Goal: Navigation & Orientation: Find specific page/section

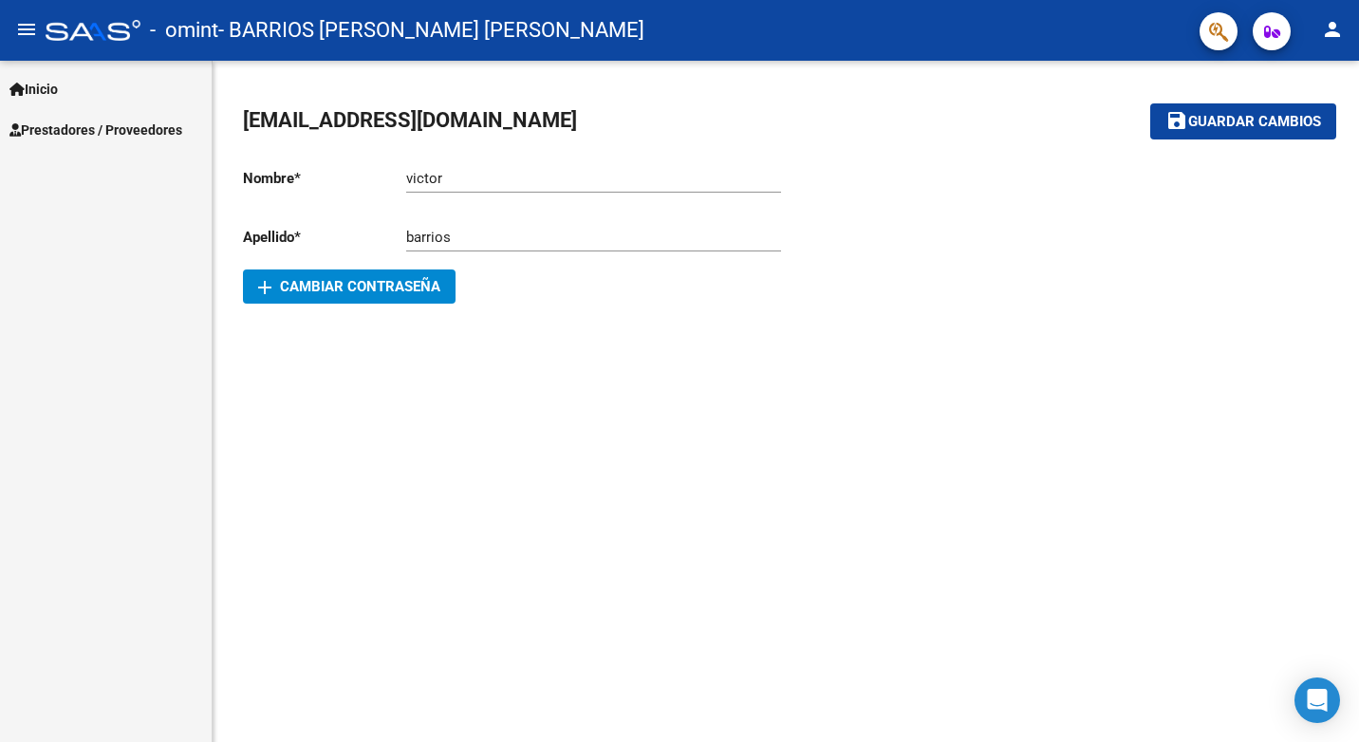
click at [64, 122] on span "Prestadores / Proveedores" at bounding box center [95, 130] width 173 height 21
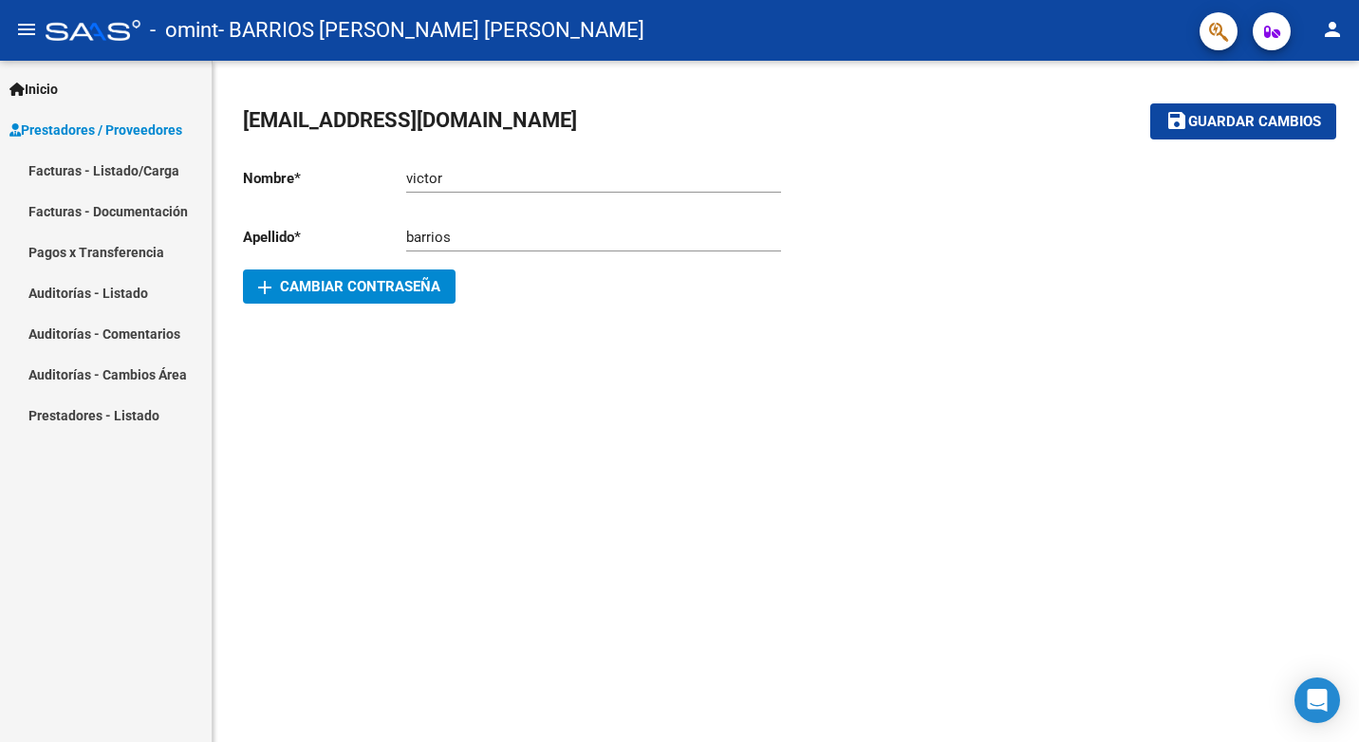
click at [82, 202] on link "Facturas - Documentación" at bounding box center [106, 211] width 212 height 41
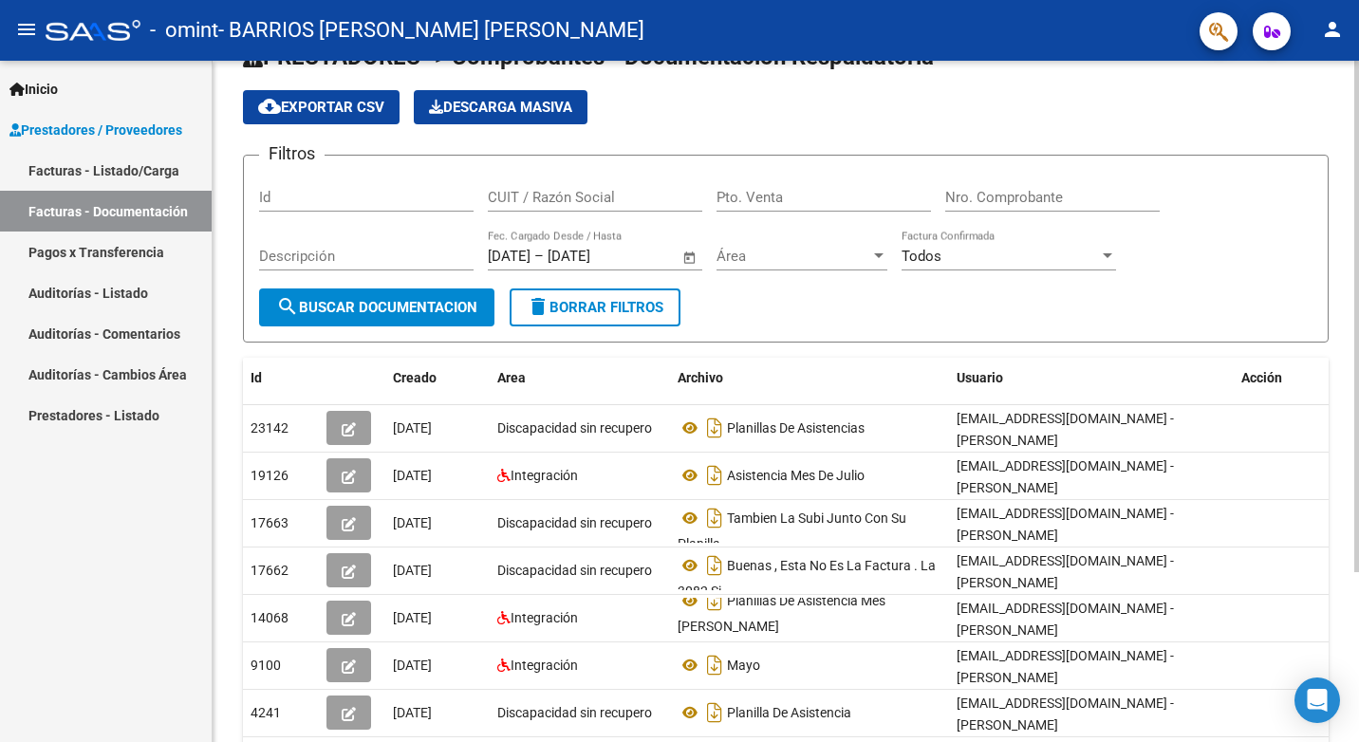
scroll to position [36, 0]
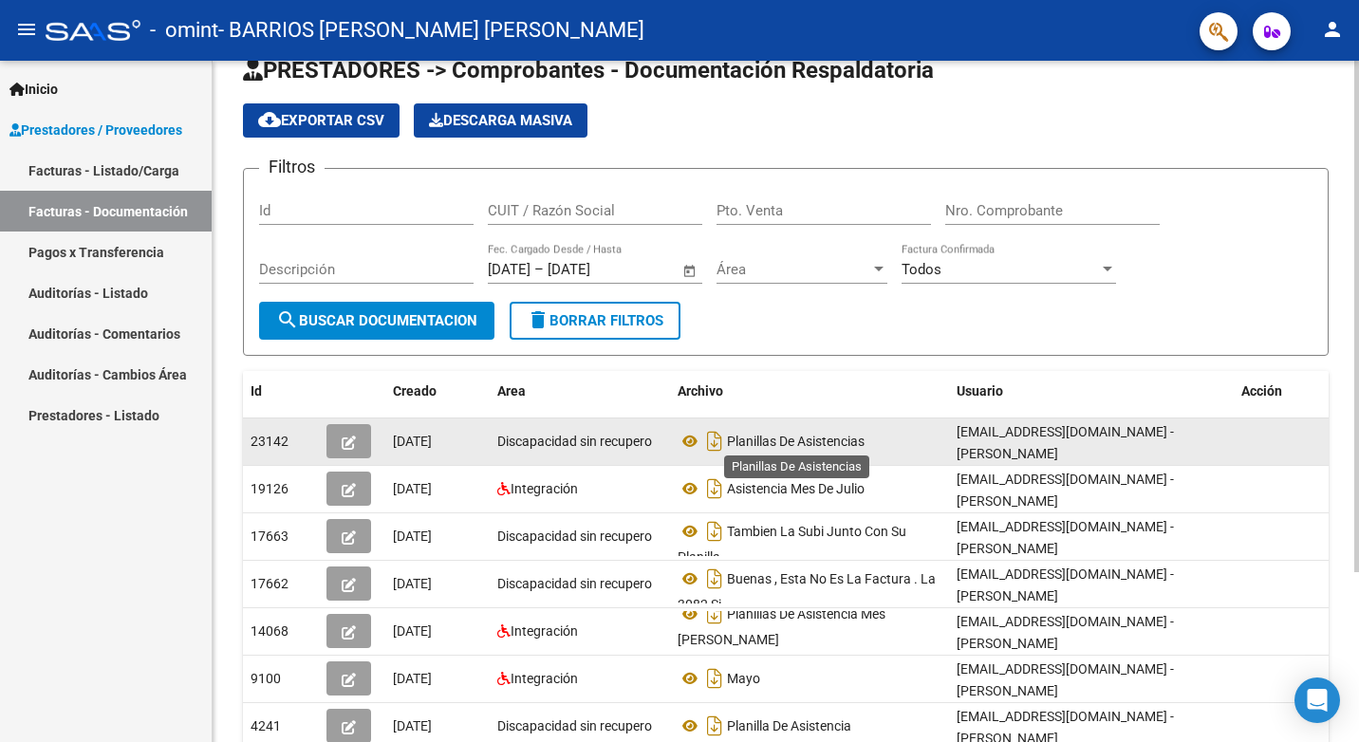
click at [761, 440] on span "Planillas De Asistencias" at bounding box center [796, 441] width 138 height 15
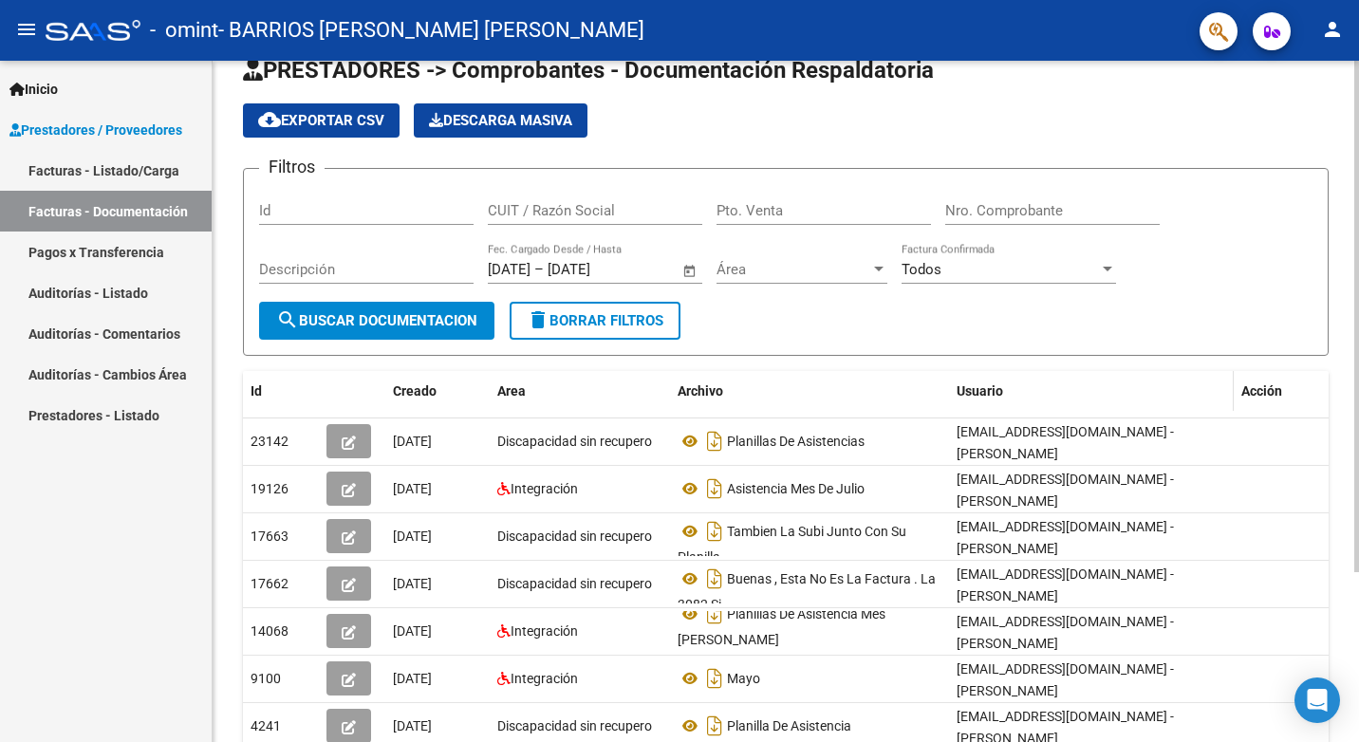
click at [986, 390] on span "Usuario" at bounding box center [980, 391] width 47 height 15
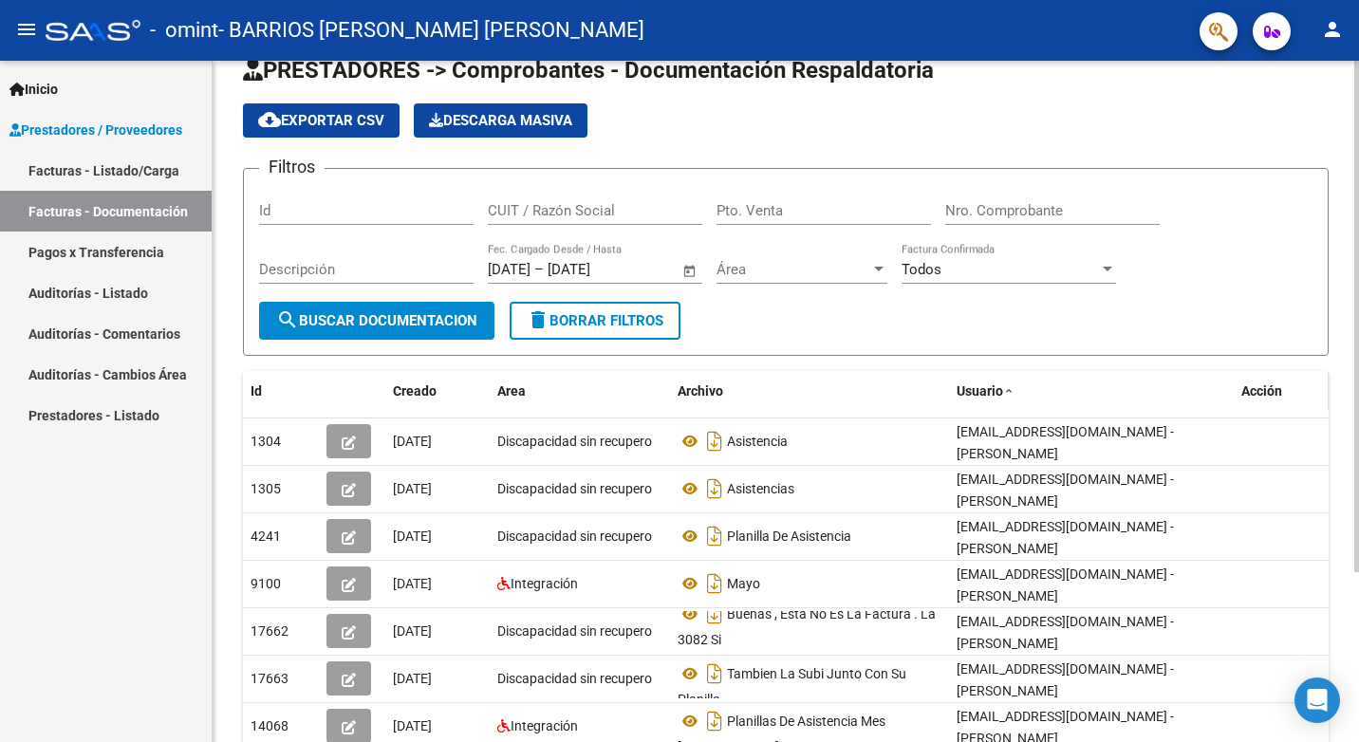
click at [1265, 392] on span "Acción" at bounding box center [1262, 391] width 41 height 15
click at [103, 249] on link "Pagos x Transferencia" at bounding box center [106, 252] width 212 height 41
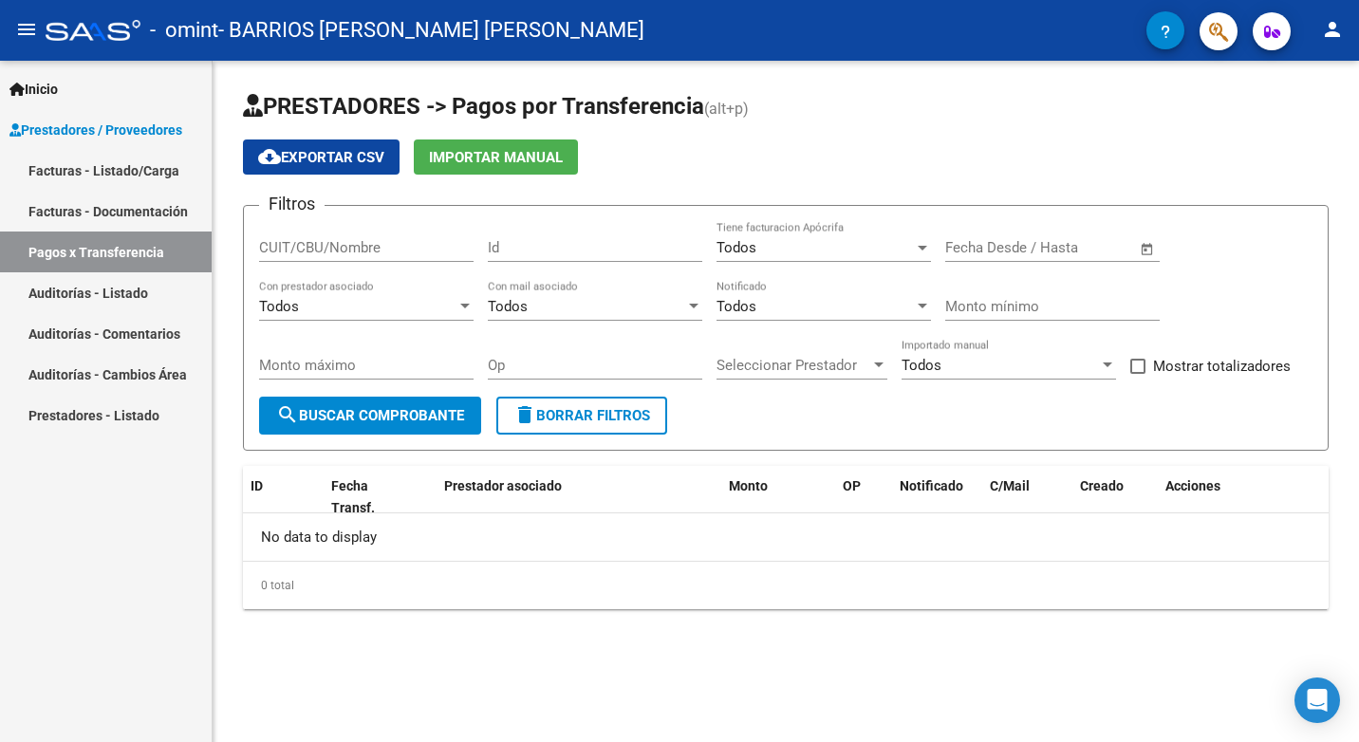
click at [379, 276] on div "CUIT/CBU/Nombre" at bounding box center [366, 250] width 215 height 59
click at [374, 264] on div "CUIT/CBU/Nombre" at bounding box center [366, 250] width 215 height 59
click at [133, 299] on link "Auditorías - Listado" at bounding box center [106, 292] width 212 height 41
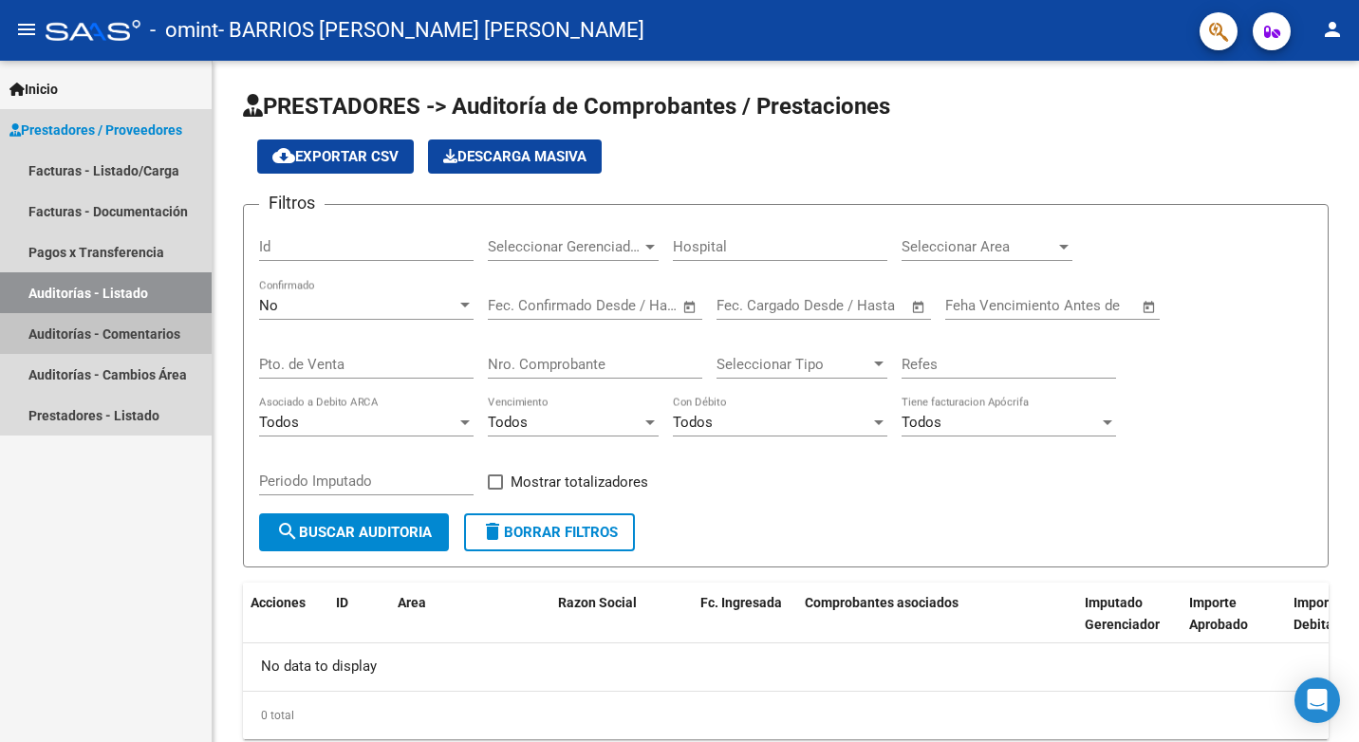
click at [112, 343] on link "Auditorías - Comentarios" at bounding box center [106, 333] width 212 height 41
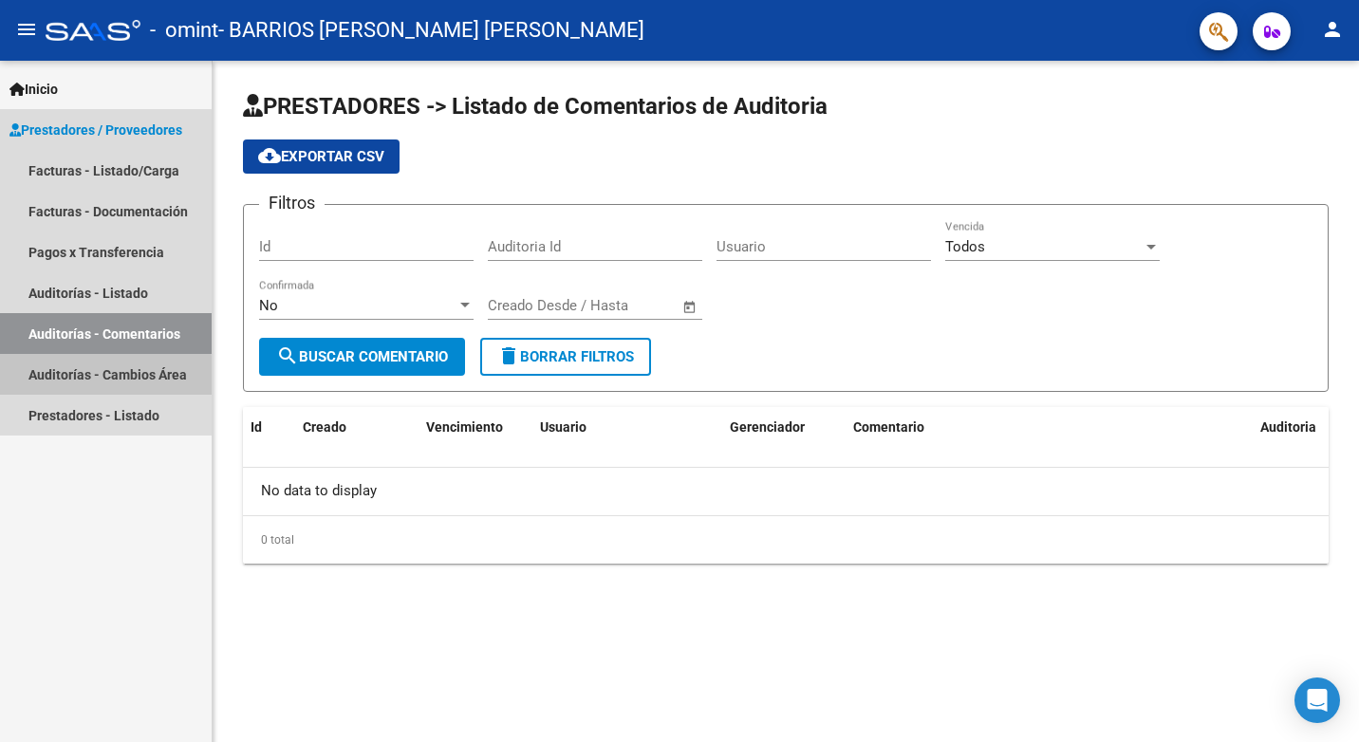
click at [96, 376] on link "Auditorías - Cambios Área" at bounding box center [106, 374] width 212 height 41
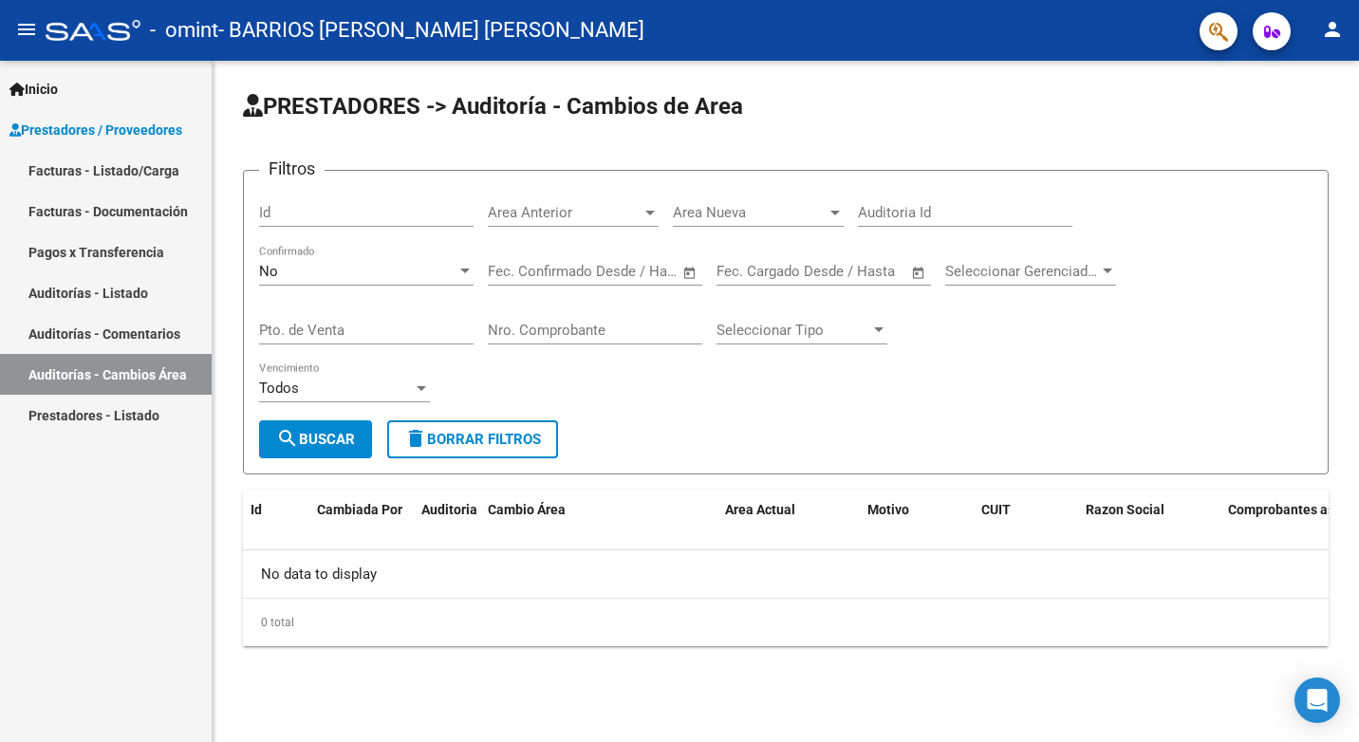
click at [93, 173] on link "Facturas - Listado/Carga" at bounding box center [106, 170] width 212 height 41
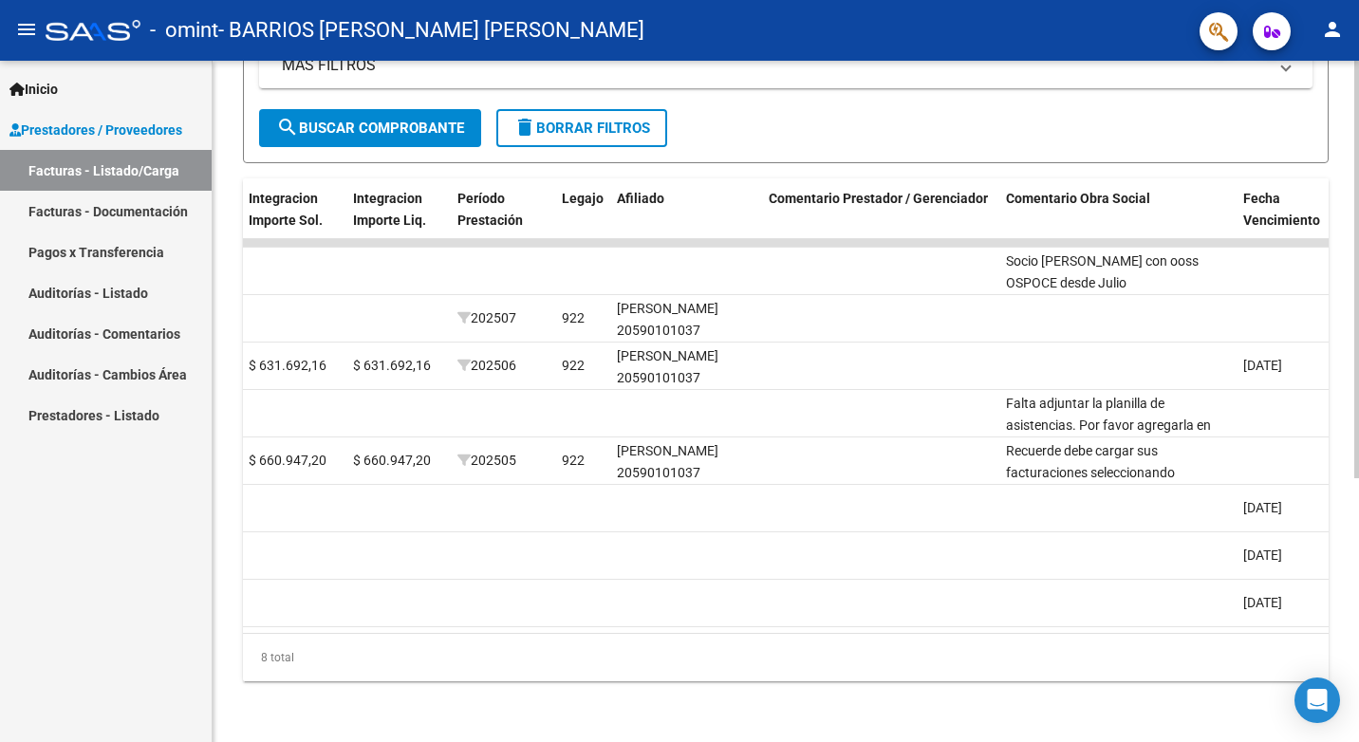
scroll to position [0, 2916]
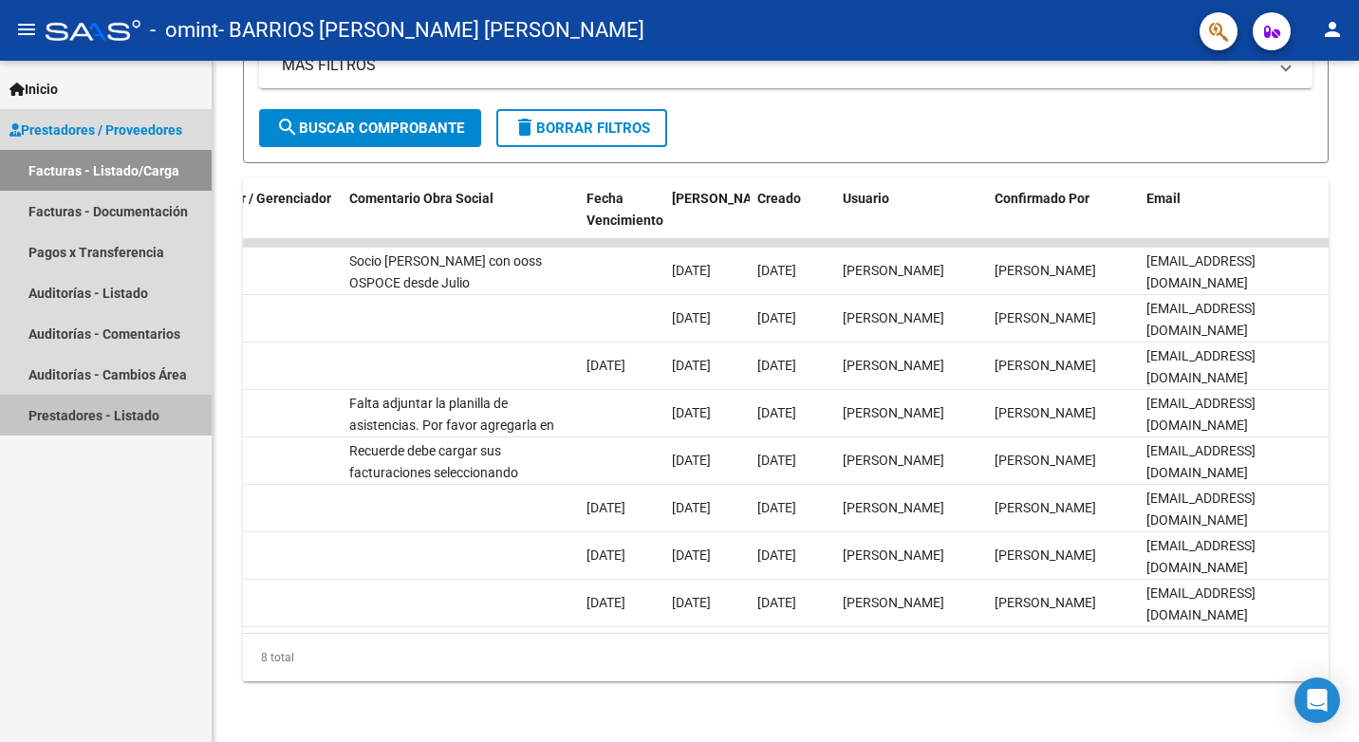
click at [99, 424] on link "Prestadores - Listado" at bounding box center [106, 415] width 212 height 41
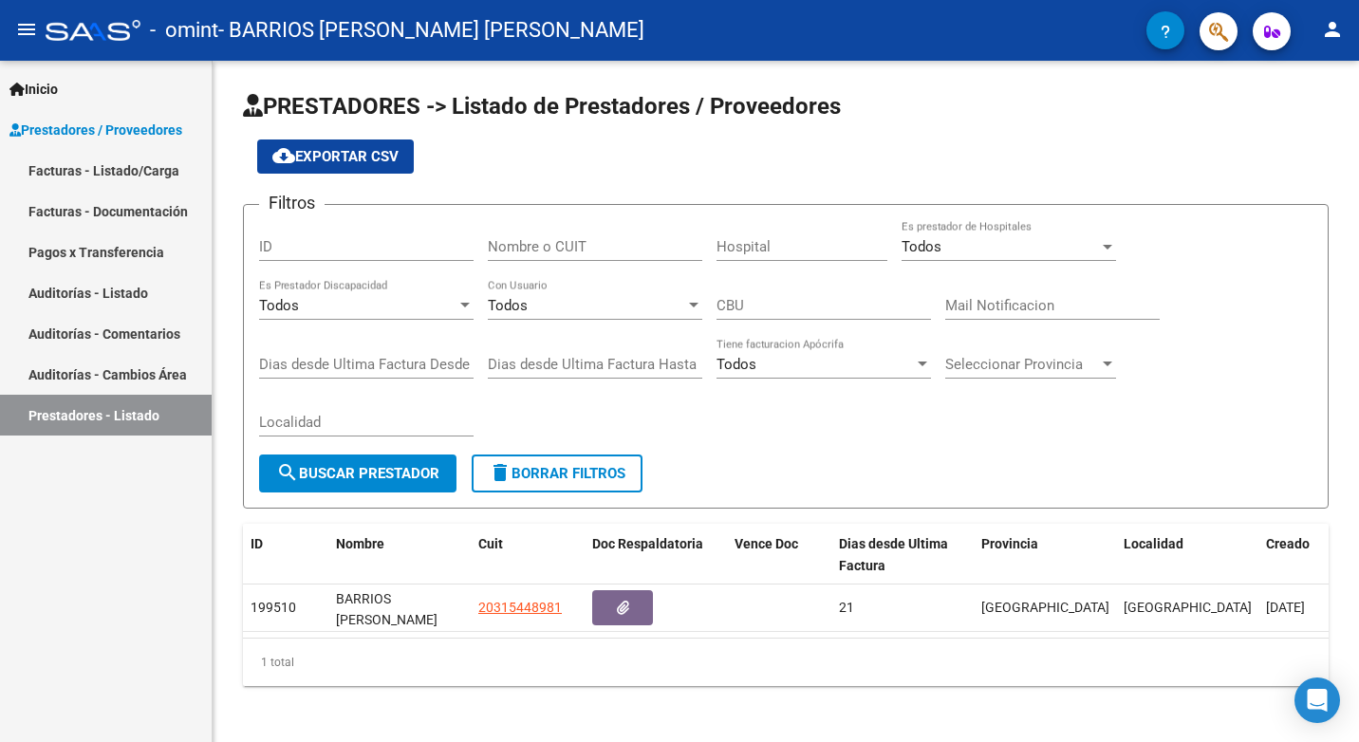
click at [104, 381] on link "Auditorías - Cambios Área" at bounding box center [106, 374] width 212 height 41
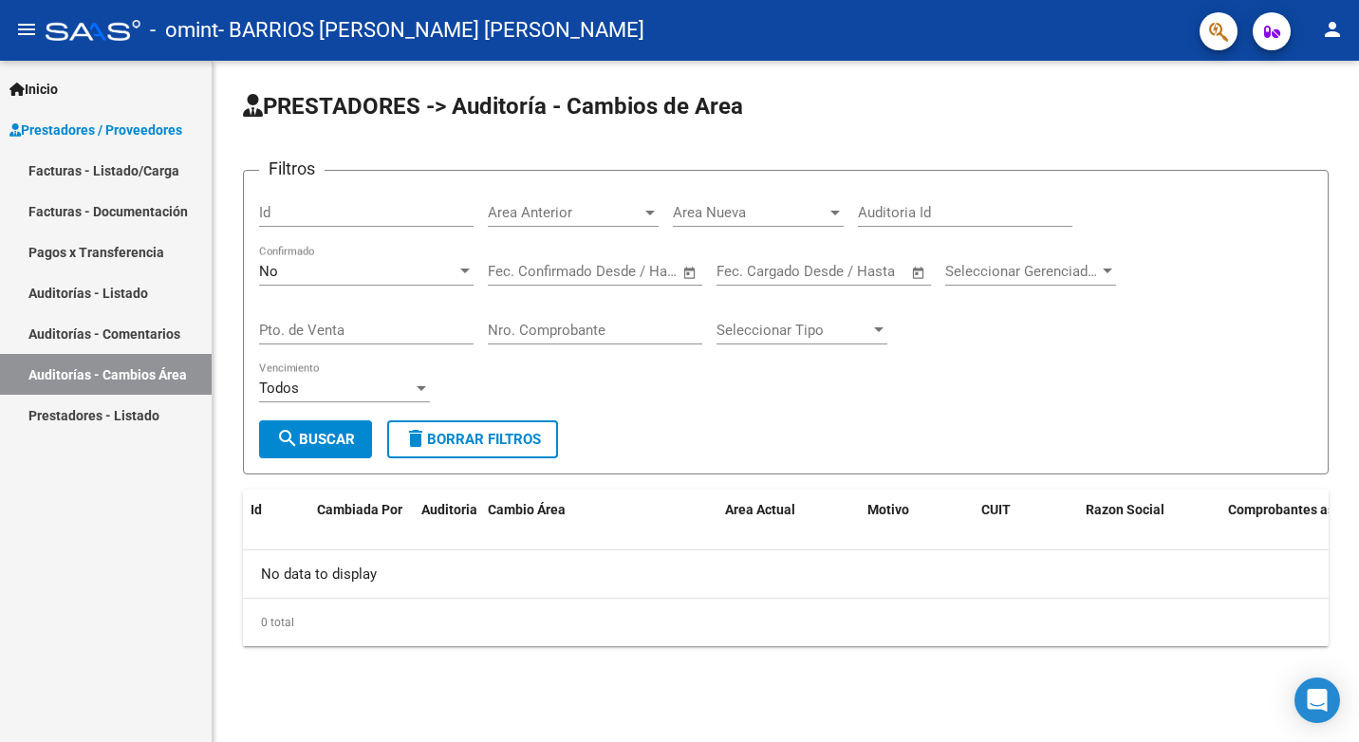
click at [103, 327] on link "Auditorías - Comentarios" at bounding box center [106, 333] width 212 height 41
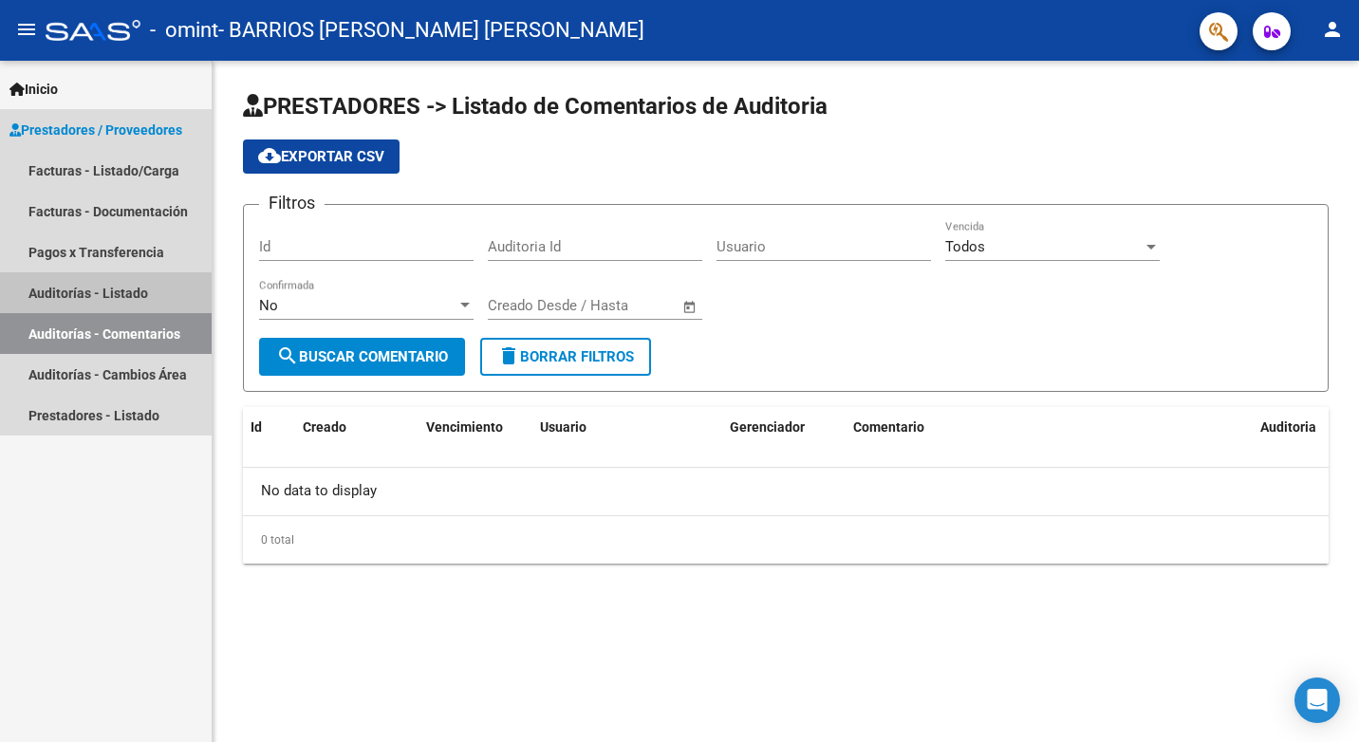
click at [98, 308] on link "Auditorías - Listado" at bounding box center [106, 292] width 212 height 41
